Goal: Transaction & Acquisition: Purchase product/service

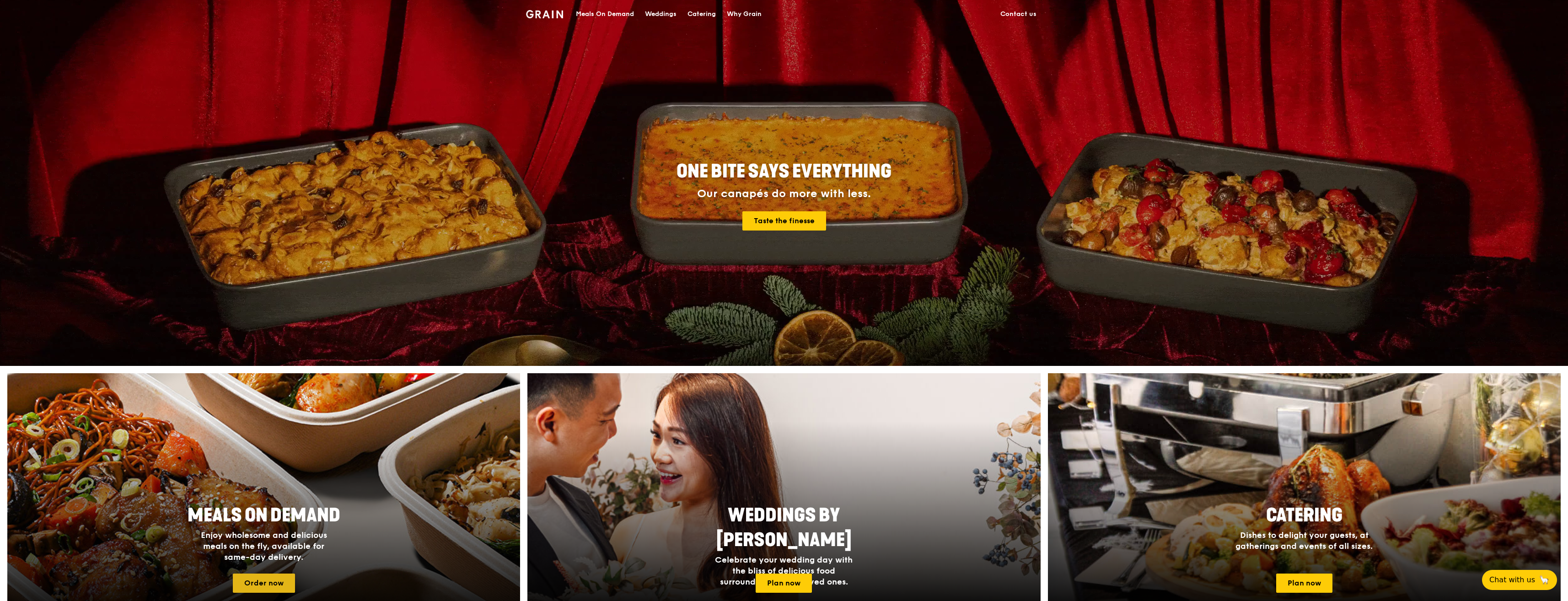
click at [256, 578] on link "Order now" at bounding box center [264, 583] width 62 height 19
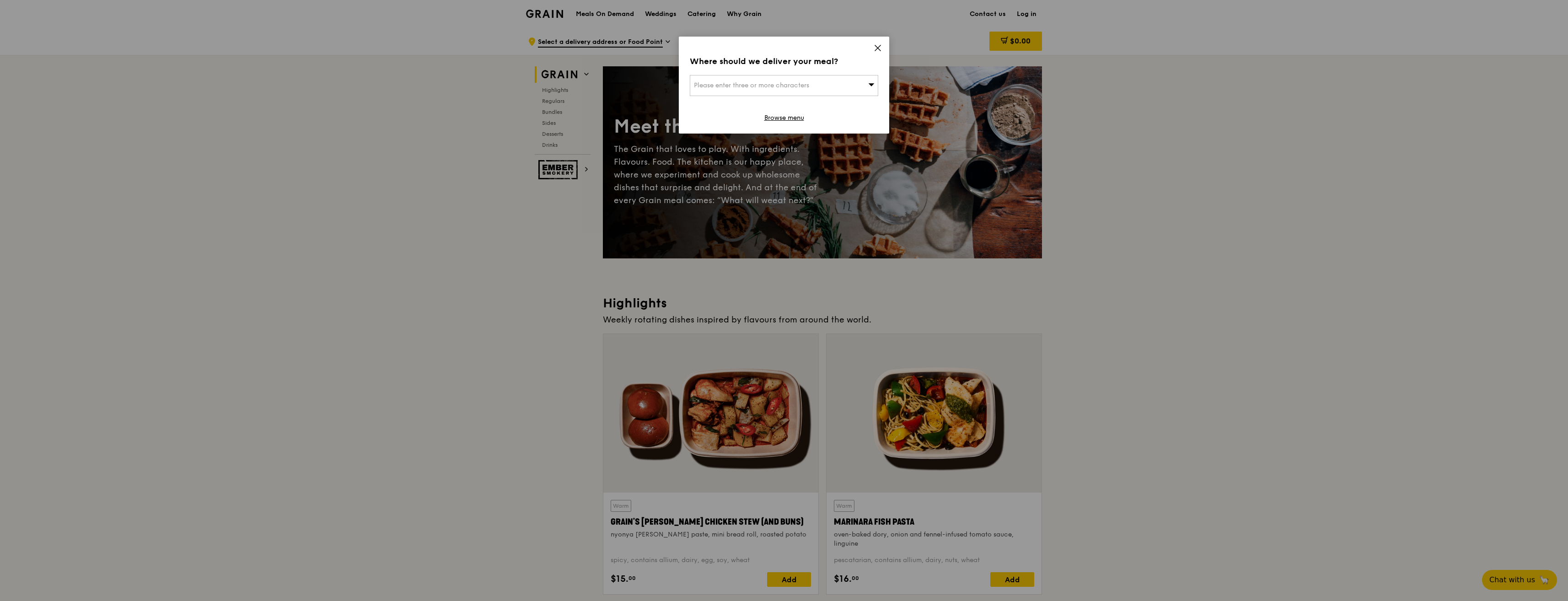
click at [824, 85] on div "Please enter three or more characters" at bounding box center [784, 85] width 189 height 21
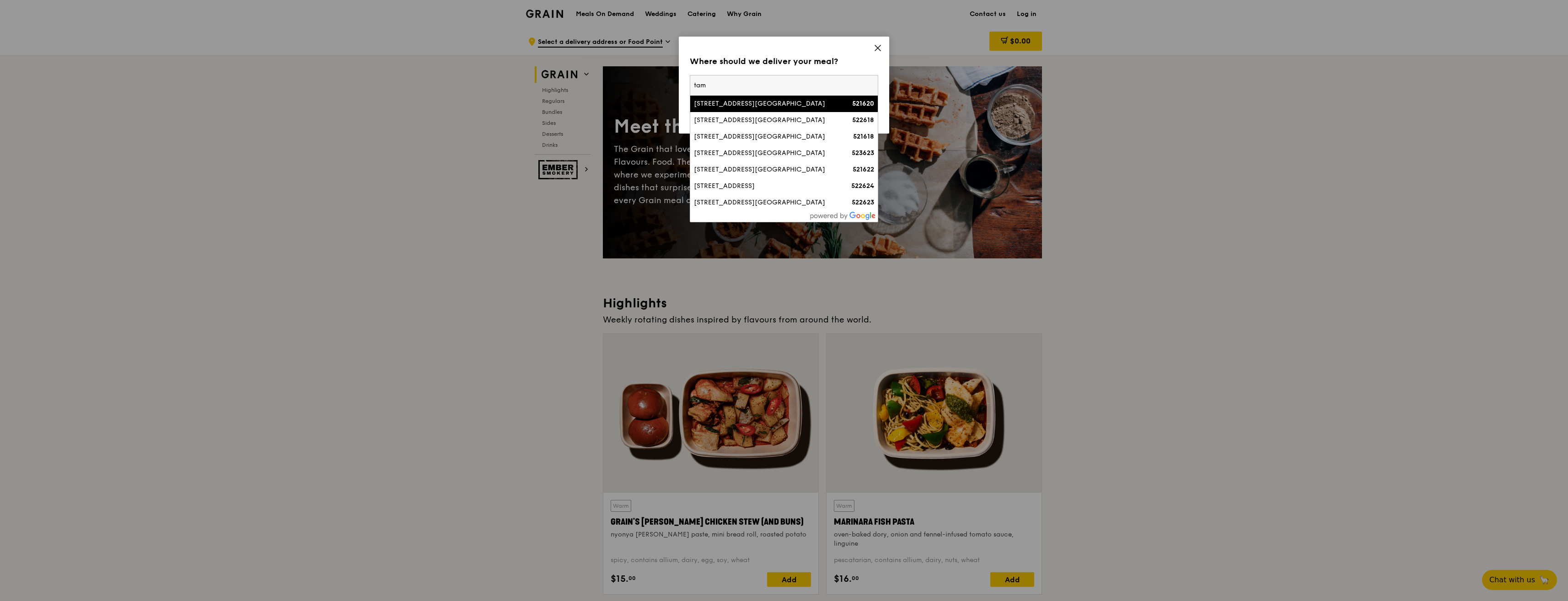
type input "tam"
click at [774, 86] on input "tam" at bounding box center [784, 85] width 187 height 20
drag, startPoint x: 762, startPoint y: 86, endPoint x: 656, endPoint y: 64, distance: 108.3
click at [656, 65] on div "Where should we deliver your meal? Please enter three or more characters [GEOGR…" at bounding box center [784, 300] width 1568 height 601
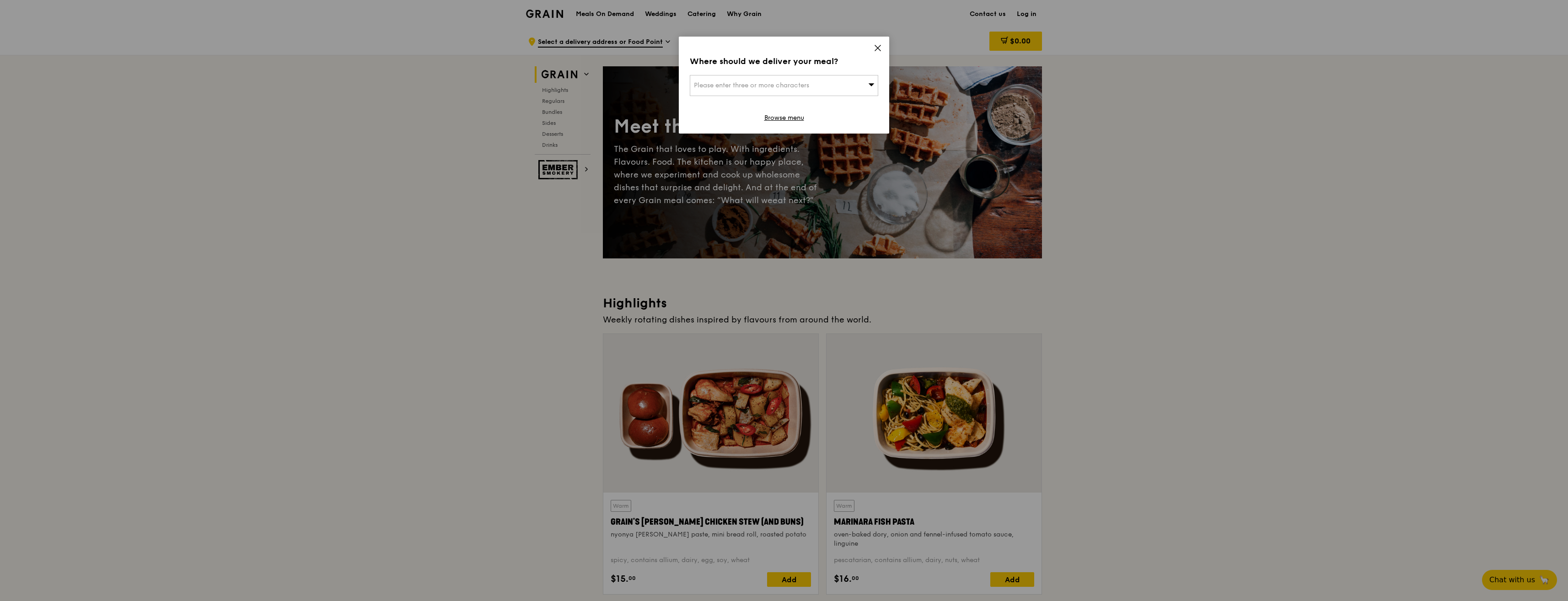
click at [713, 83] on span "Please enter three or more characters" at bounding box center [751, 85] width 115 height 8
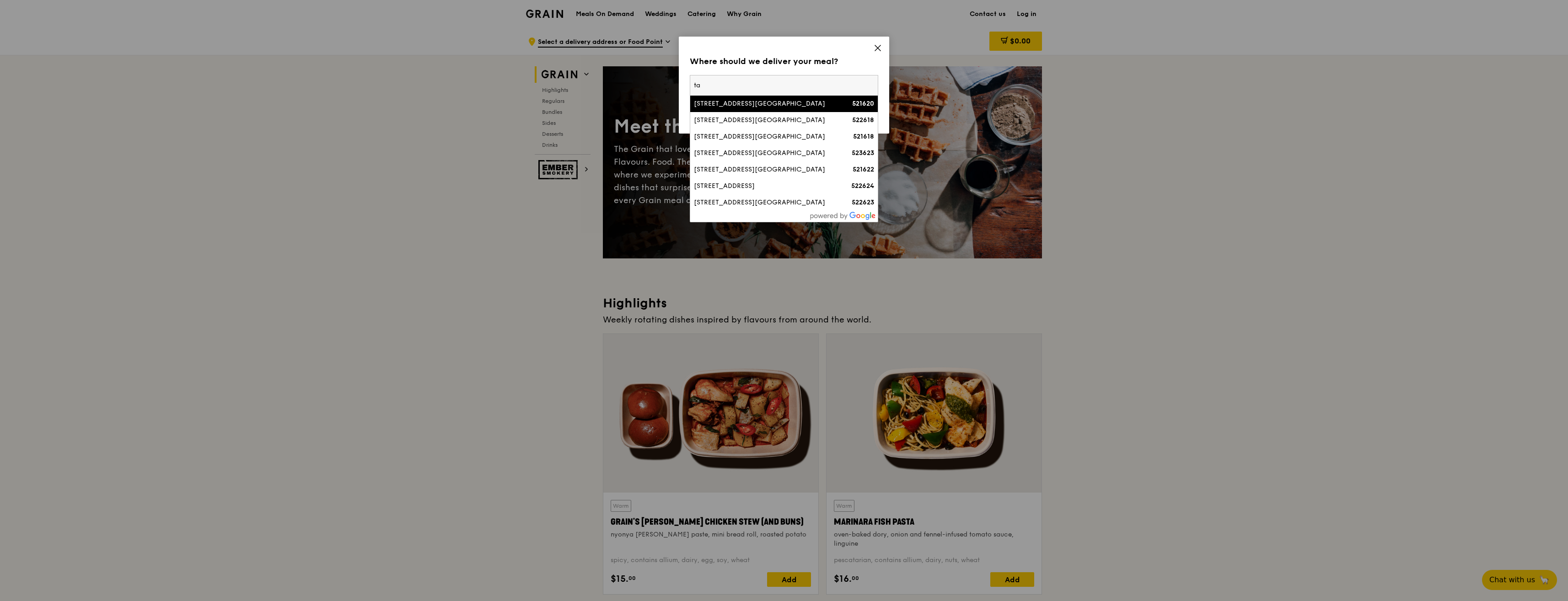
type input "t"
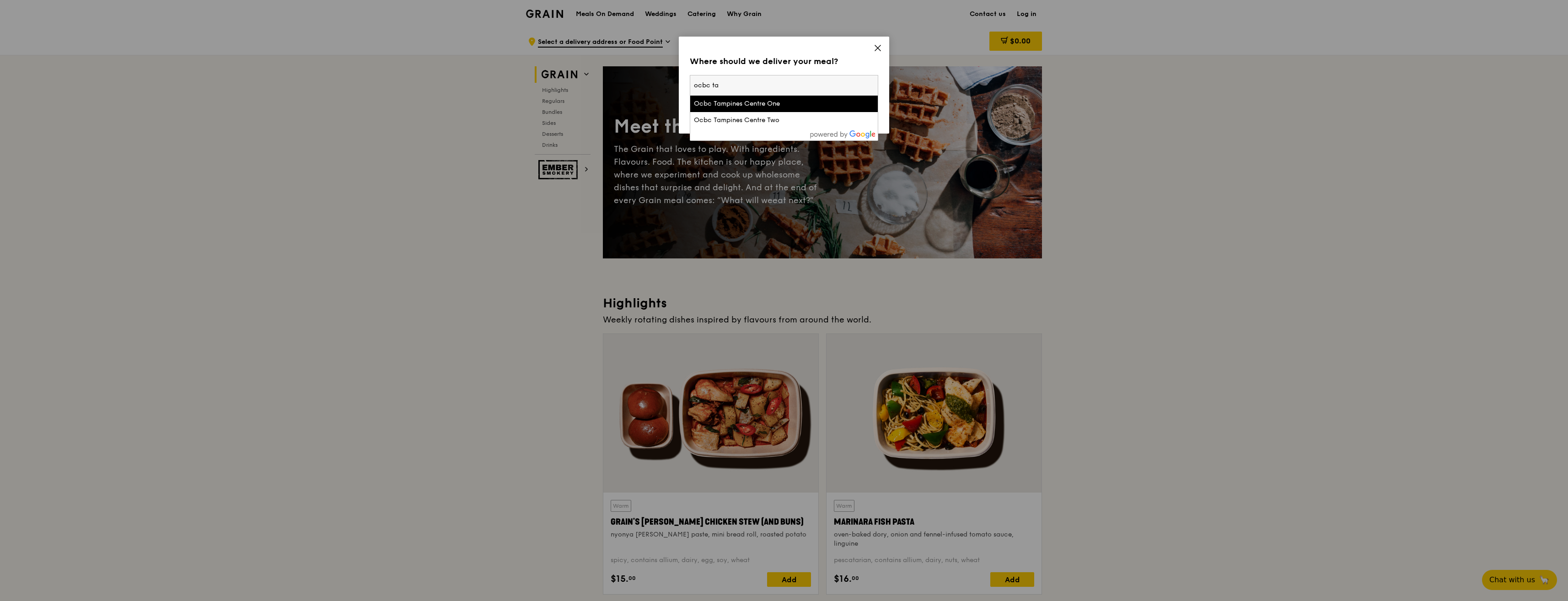
type input "ocbc ta"
click at [770, 106] on div "Ocbc Tampines Centre One" at bounding box center [761, 104] width 135 height 9
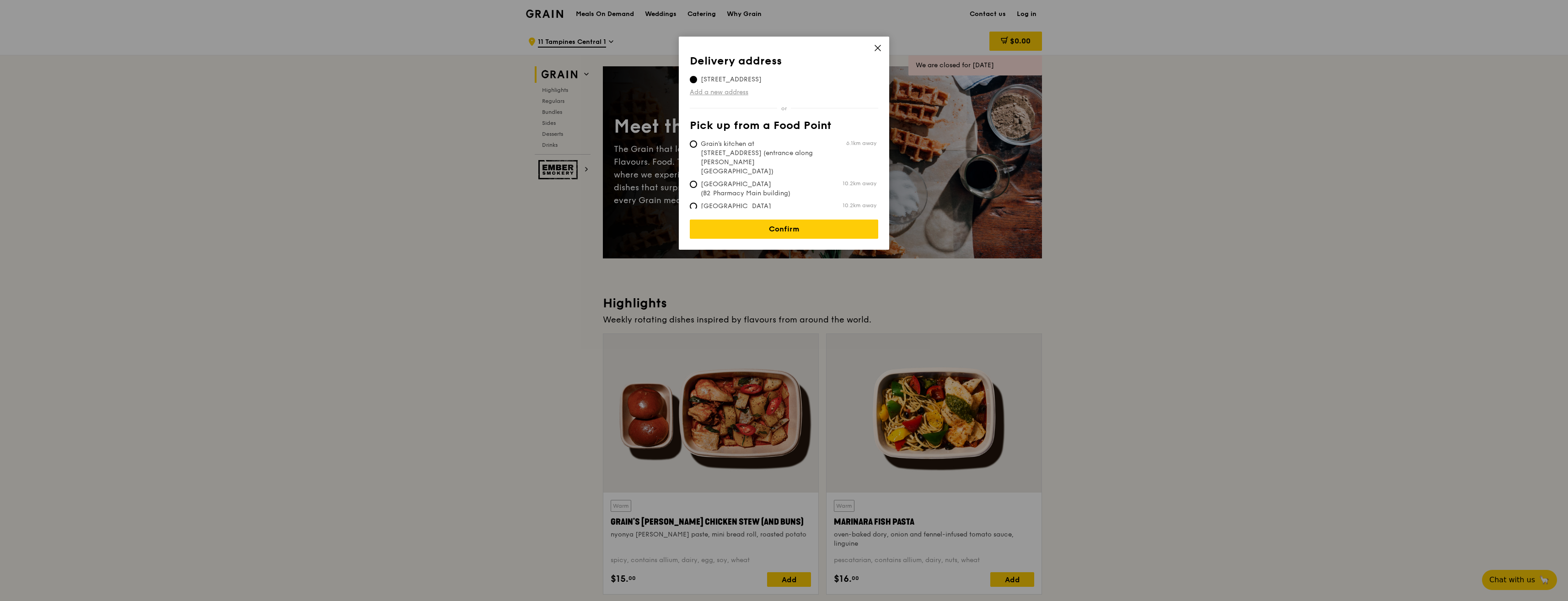
click at [713, 90] on link "Add a new address" at bounding box center [784, 92] width 189 height 9
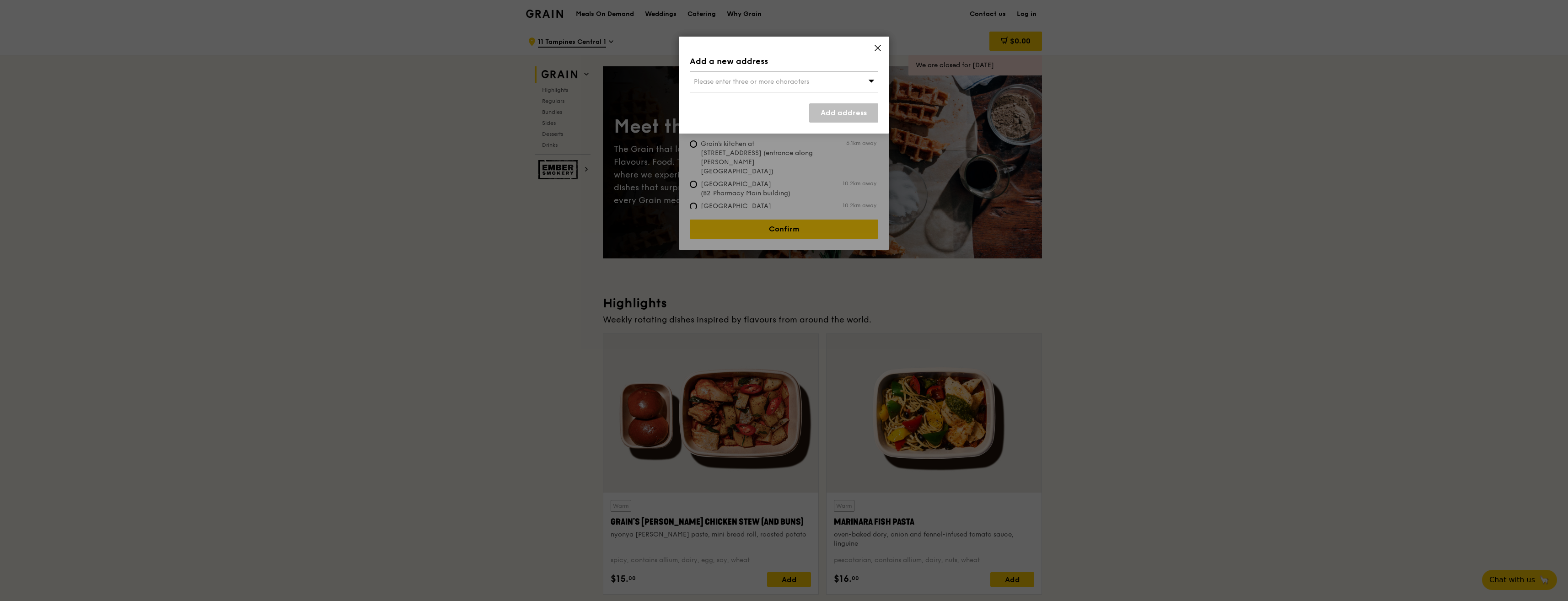
drag, startPoint x: 713, startPoint y: 90, endPoint x: 766, endPoint y: 82, distance: 53.6
click at [766, 82] on span "Please enter three or more characters" at bounding box center [751, 82] width 115 height 8
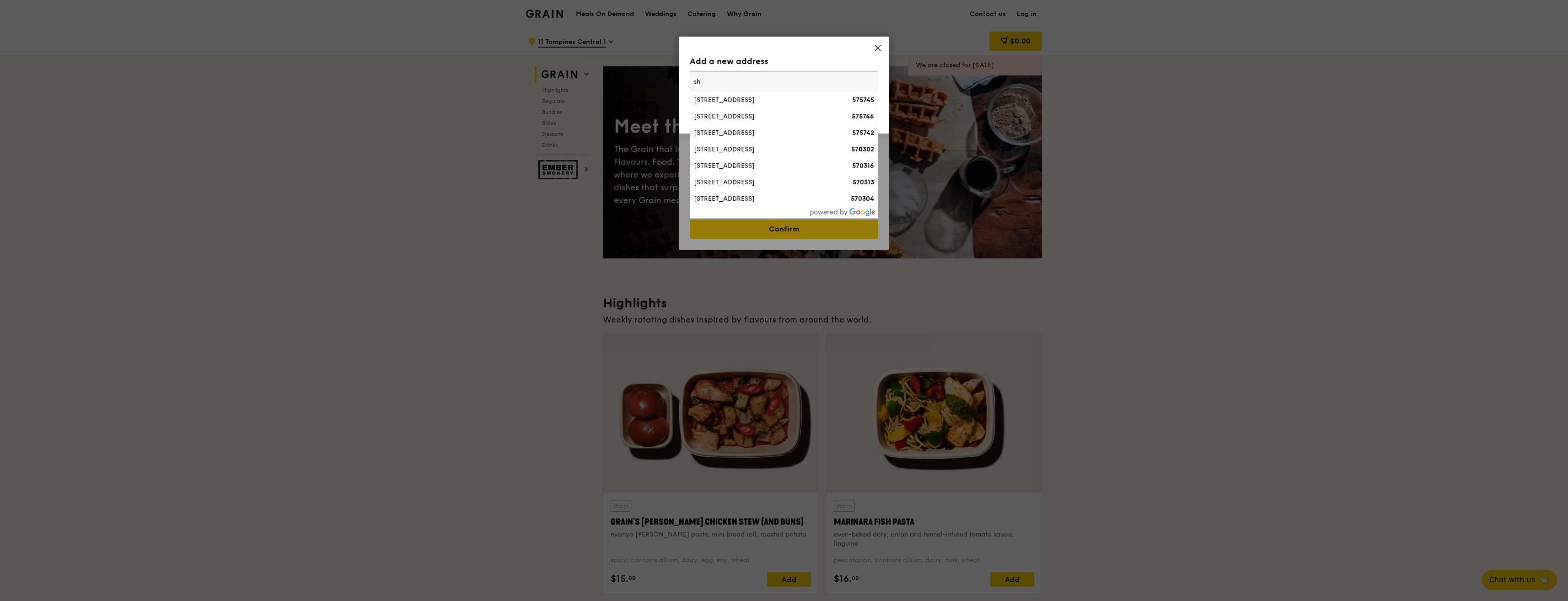
type input "s"
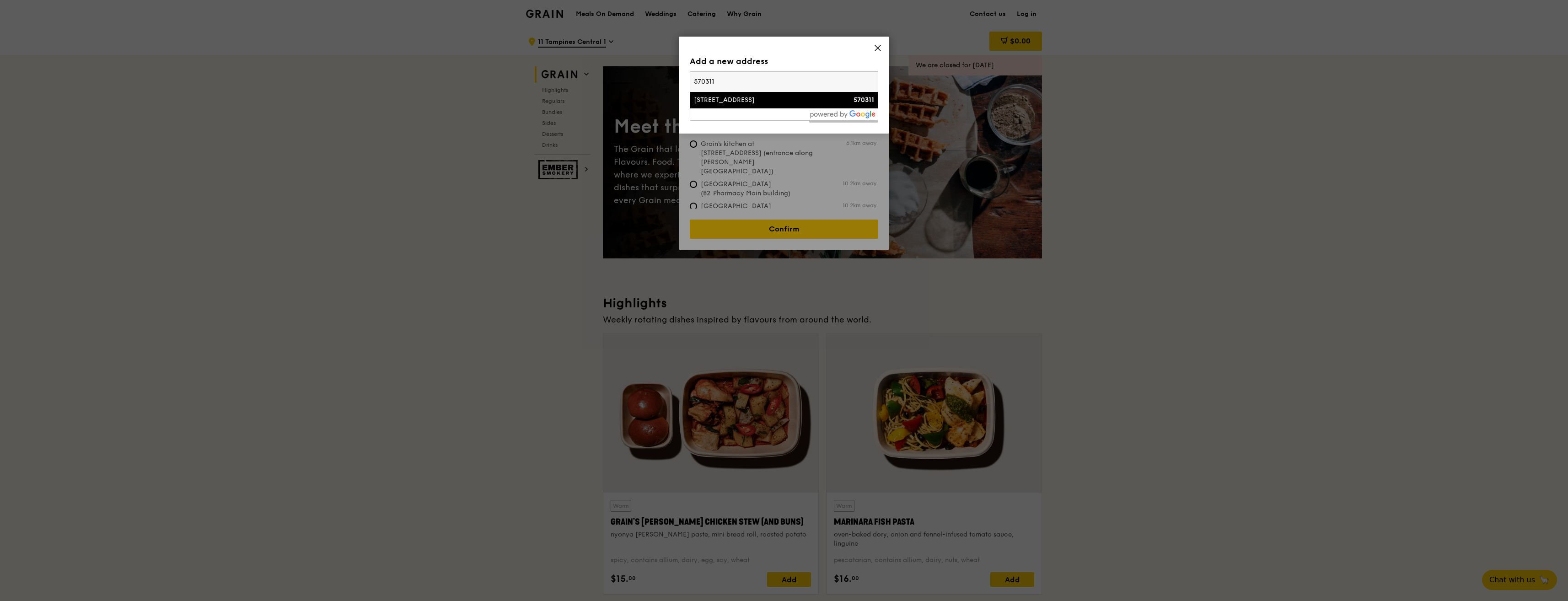
type input "570311"
click at [746, 96] on div "[STREET_ADDRESS]" at bounding box center [761, 100] width 135 height 9
click at [847, 113] on link "Add address" at bounding box center [843, 113] width 69 height 19
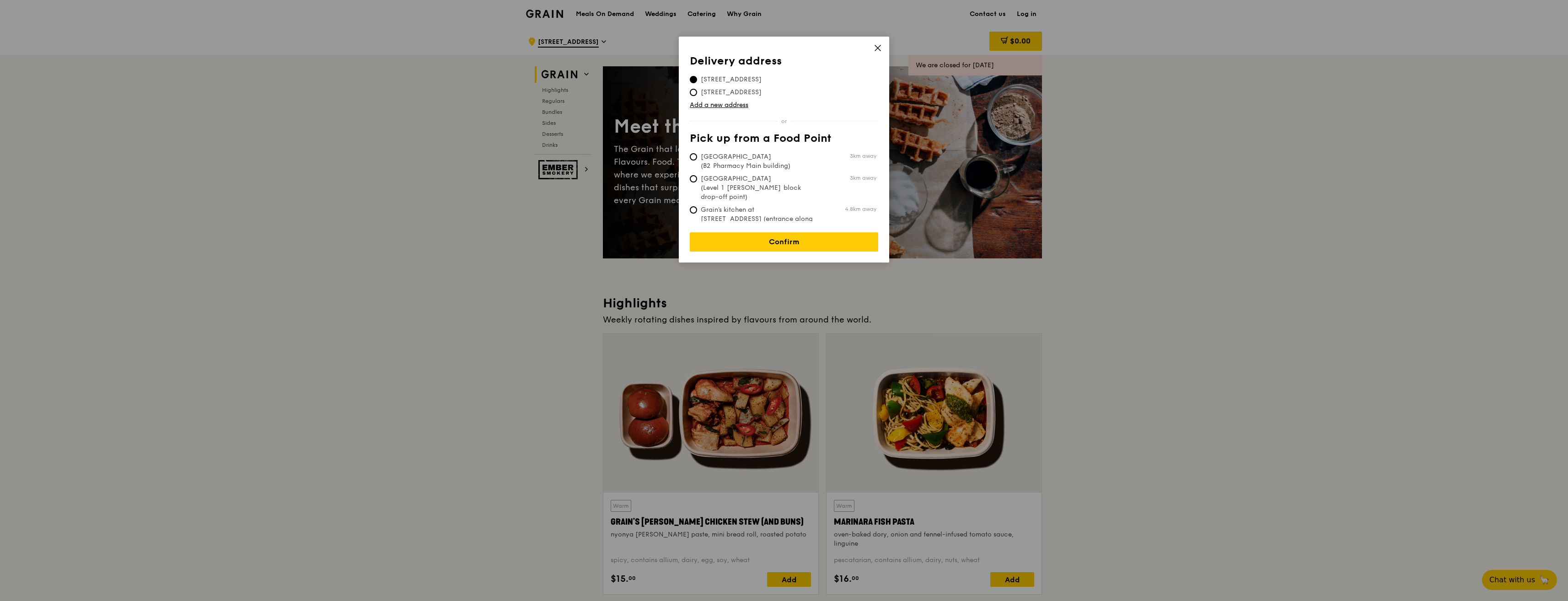
click at [881, 45] on icon at bounding box center [878, 48] width 9 height 9
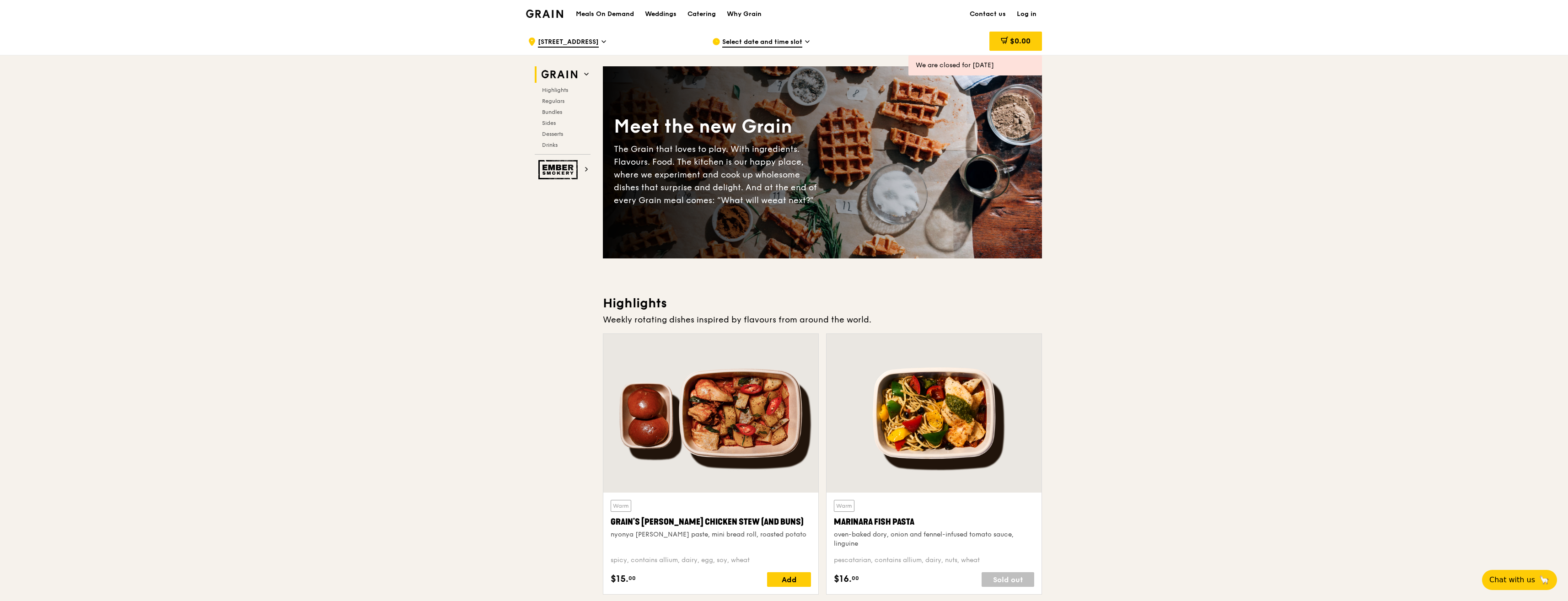
click at [765, 44] on span "Select date and time slot" at bounding box center [763, 43] width 80 height 10
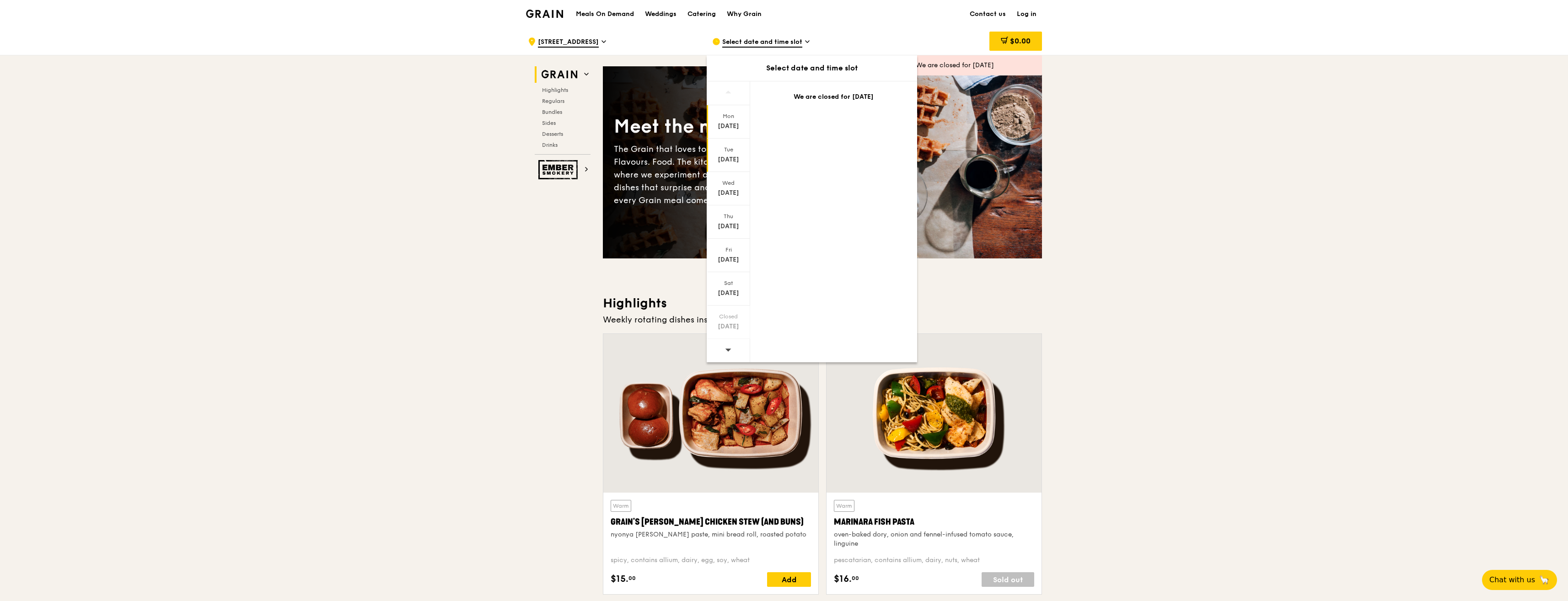
click at [730, 148] on div "Tue" at bounding box center [728, 150] width 41 height 7
